Goal: Register for event/course

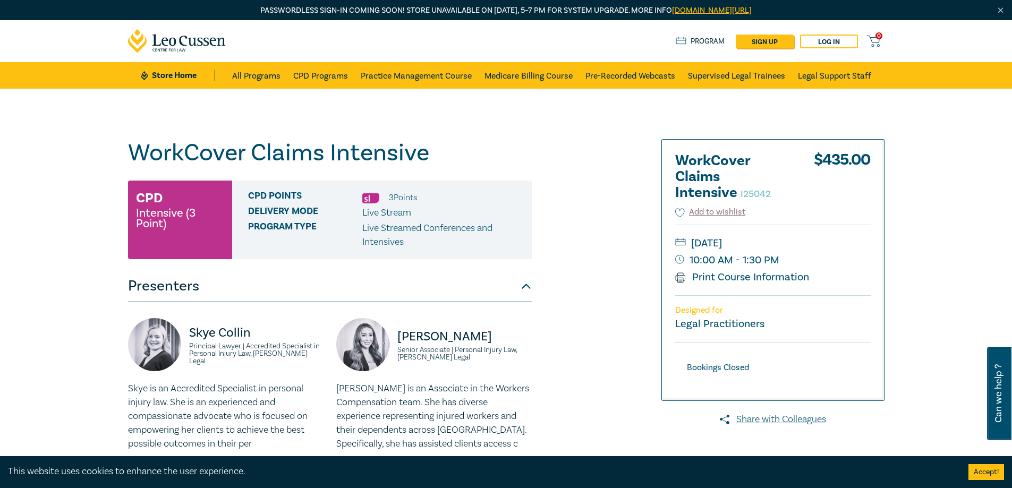
drag, startPoint x: 763, startPoint y: 110, endPoint x: 742, endPoint y: 108, distance: 21.4
click at [742, 108] on div "WorkCover Claims Intensive I25042 CPD Intensive (3 Point) CPD Points 3 Point s …" at bounding box center [506, 424] width 1012 height 670
drag, startPoint x: 759, startPoint y: 112, endPoint x: 743, endPoint y: 113, distance: 15.4
click at [743, 113] on div "WorkCover Claims Intensive I25042 CPD Intensive (3 Point) CPD Points 3 Point s …" at bounding box center [506, 424] width 1012 height 670
drag, startPoint x: 0, startPoint y: 147, endPoint x: 0, endPoint y: 126, distance: 20.2
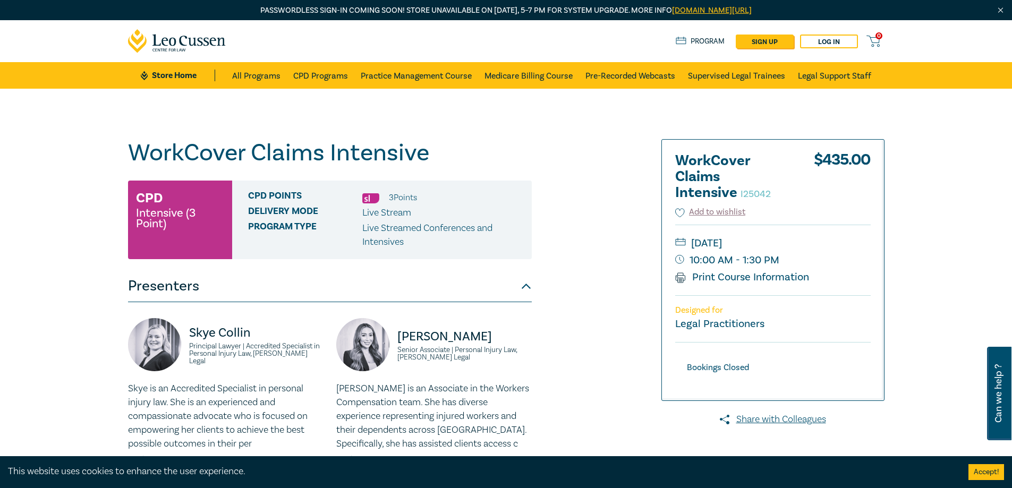
click at [0, 125] on div "WorkCover Claims Intensive I25042 CPD Intensive (3 Point) CPD Points 3 Point s …" at bounding box center [506, 424] width 1012 height 670
drag, startPoint x: 2, startPoint y: 178, endPoint x: 0, endPoint y: 151, distance: 27.7
click at [0, 151] on div "WorkCover Claims Intensive I25042 CPD Intensive (3 Point) CPD Points 3 Point s …" at bounding box center [506, 424] width 1012 height 670
drag, startPoint x: 11, startPoint y: 184, endPoint x: 0, endPoint y: 168, distance: 19.6
click at [0, 168] on div "WorkCover Claims Intensive I25042 CPD Intensive (3 Point) CPD Points 3 Point s …" at bounding box center [506, 424] width 1012 height 670
